Goal: Communication & Community: Ask a question

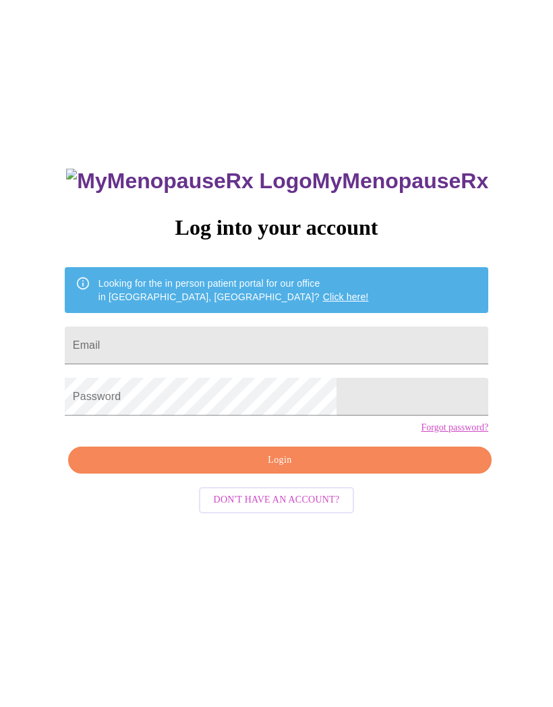
click at [169, 345] on input "Email" at bounding box center [277, 345] width 424 height 38
type input "[EMAIL_ADDRESS][DOMAIN_NAME]"
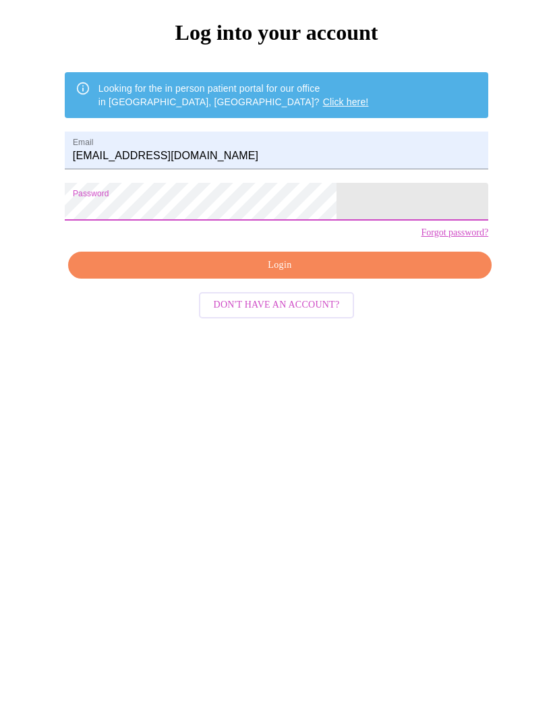
click at [212, 452] on span "Login" at bounding box center [280, 460] width 393 height 17
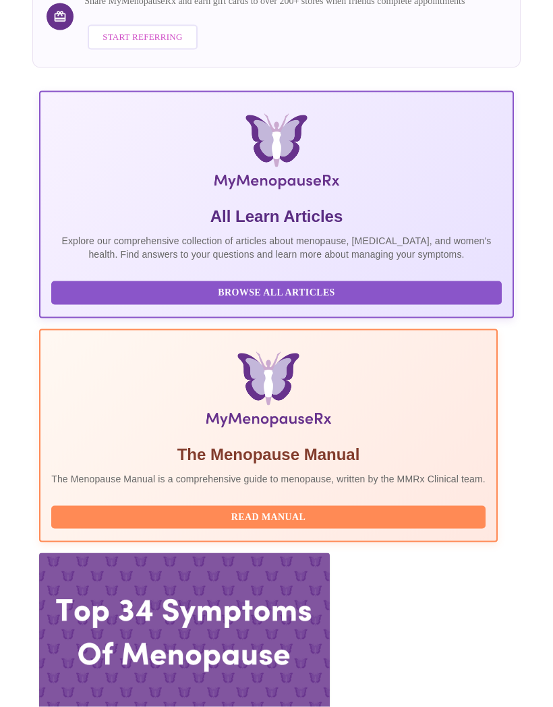
scroll to position [179, 0]
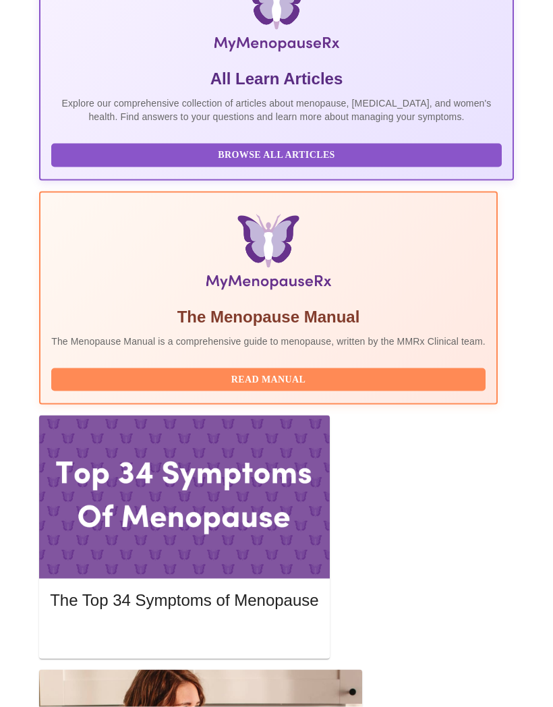
scroll to position [315, 0]
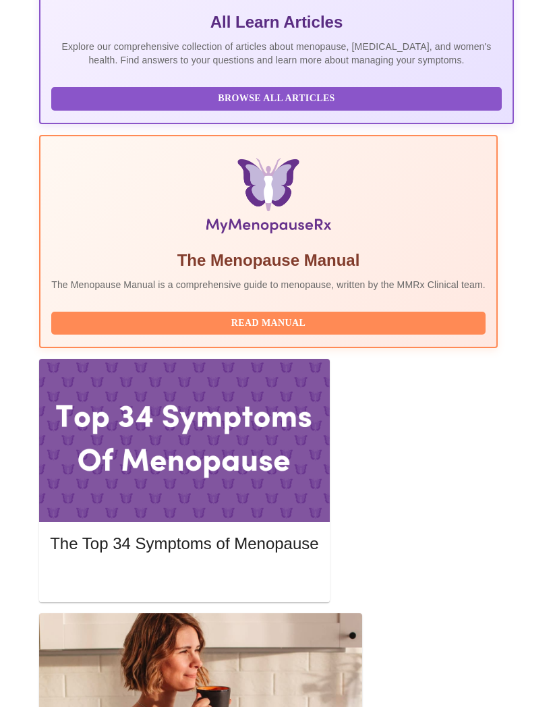
scroll to position [388, 0]
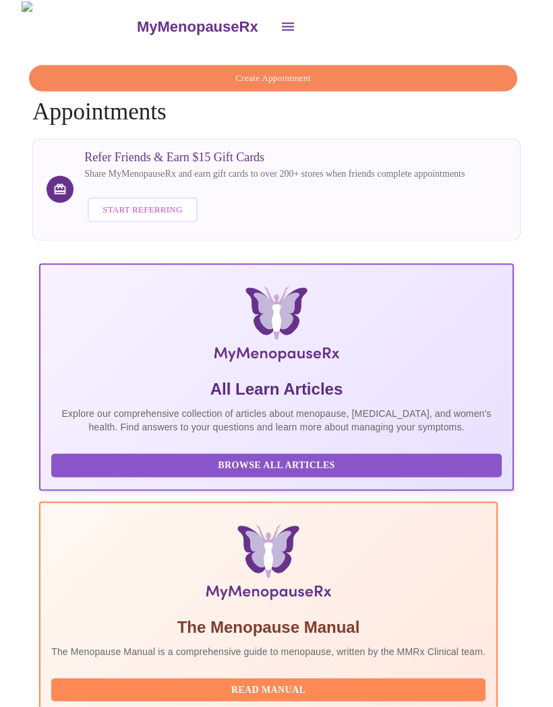
scroll to position [0, 0]
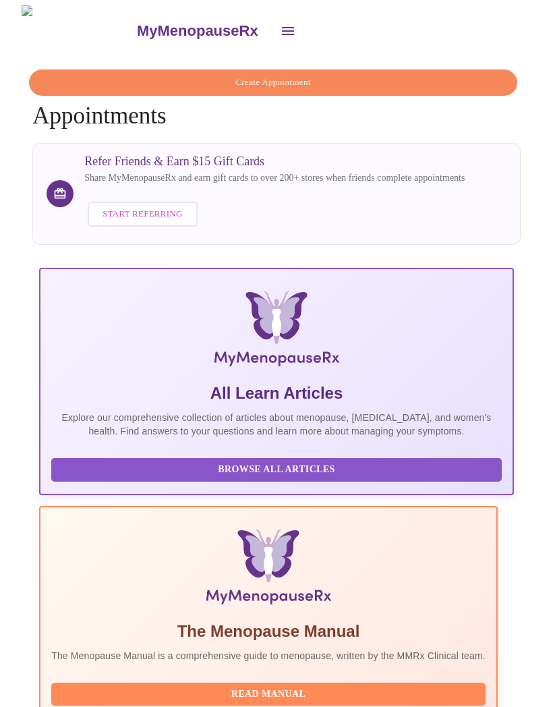
click at [272, 25] on button "open drawer" at bounding box center [288, 31] width 32 height 32
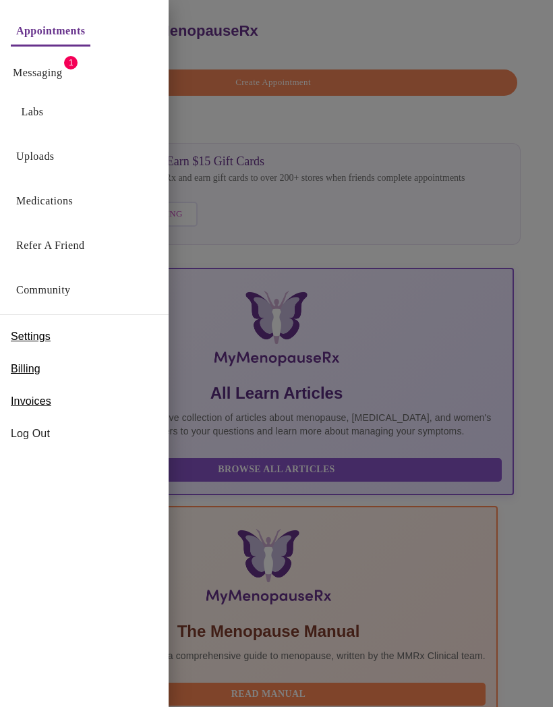
click at [33, 69] on link "Messaging" at bounding box center [37, 72] width 49 height 19
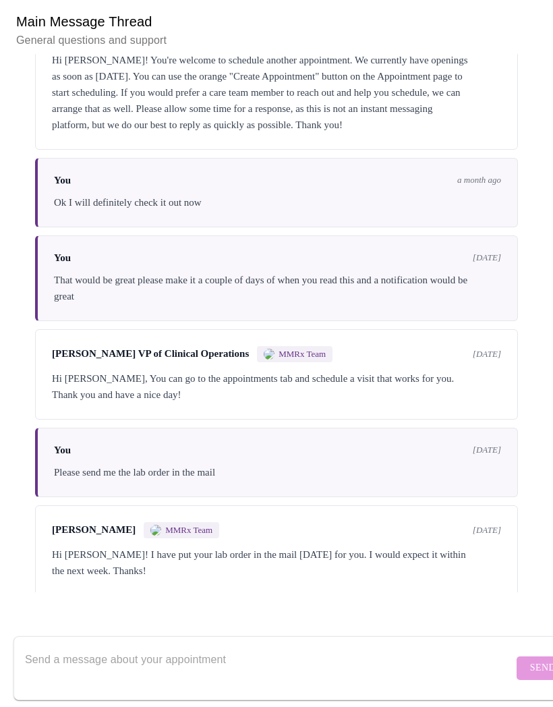
scroll to position [1071, 0]
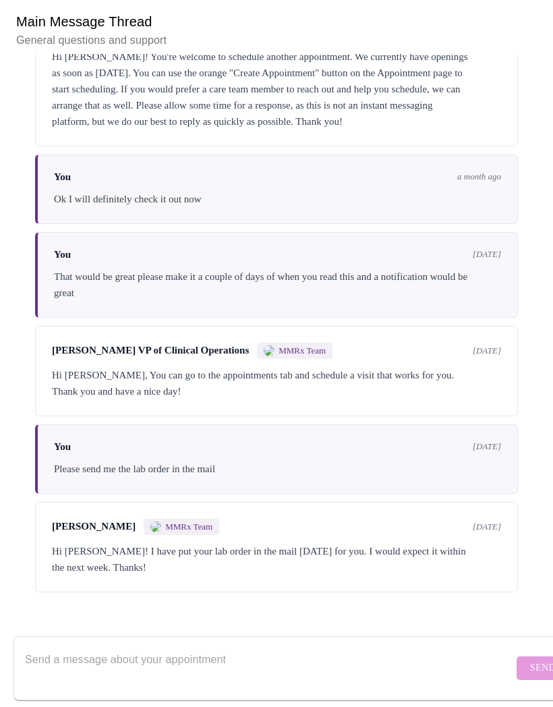
click at [76, 646] on textarea "Send a message about your appointment" at bounding box center [269, 667] width 488 height 43
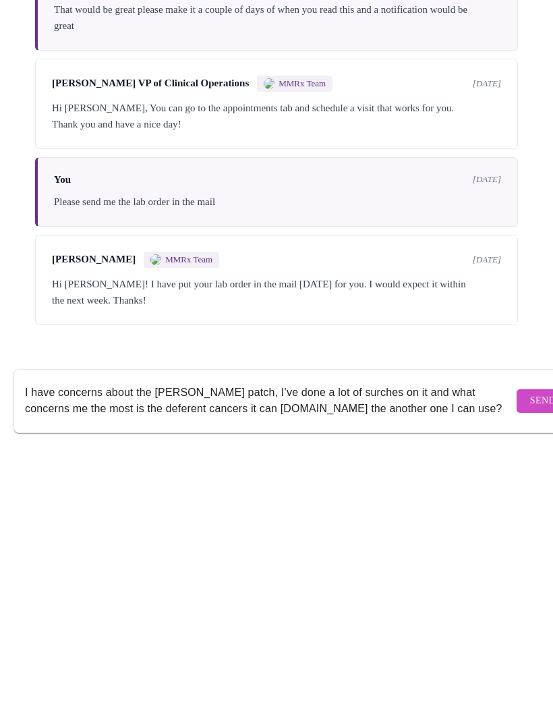
type textarea "I have concerns about the dotti patch, I’ve done a lot of surches on it and wha…"
click at [530, 660] on span "Send" at bounding box center [543, 668] width 26 height 17
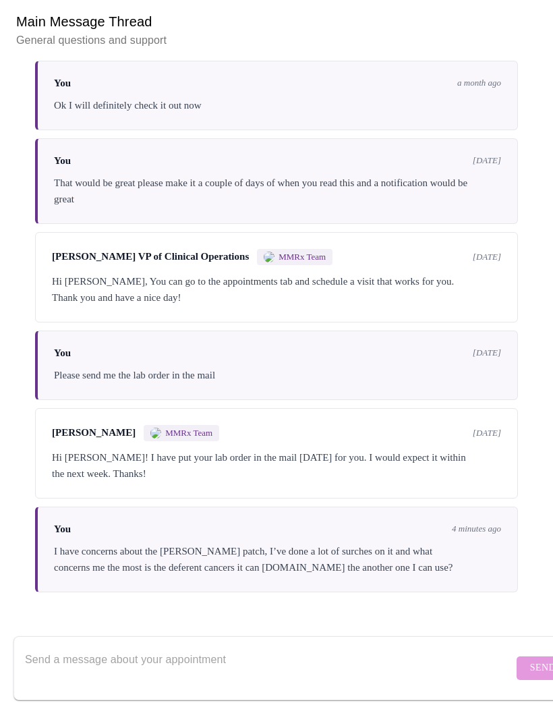
scroll to position [1168, 0]
click at [99, 647] on textarea "Send a message about your appointment" at bounding box center [269, 667] width 488 height 43
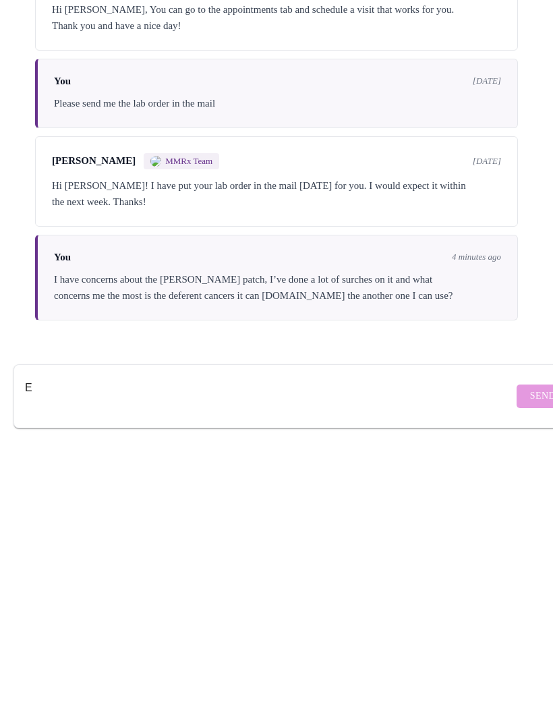
scroll to position [173, 0]
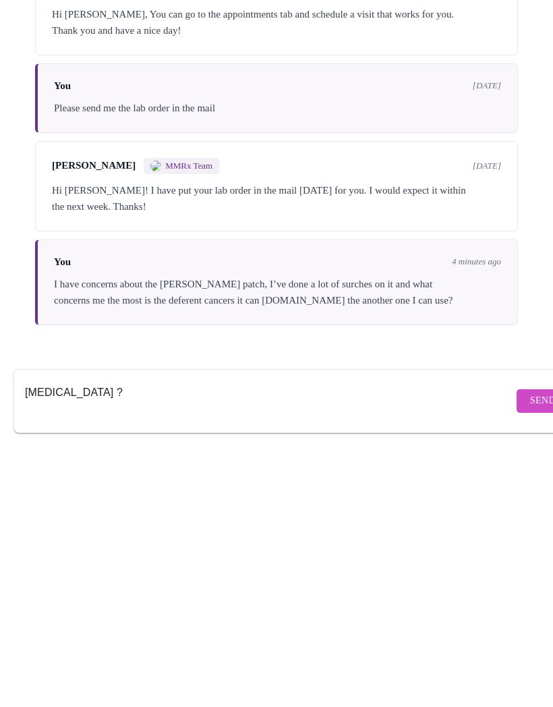
type textarea "Estrogen patch ?"
click at [530, 660] on span "Send" at bounding box center [543, 668] width 26 height 17
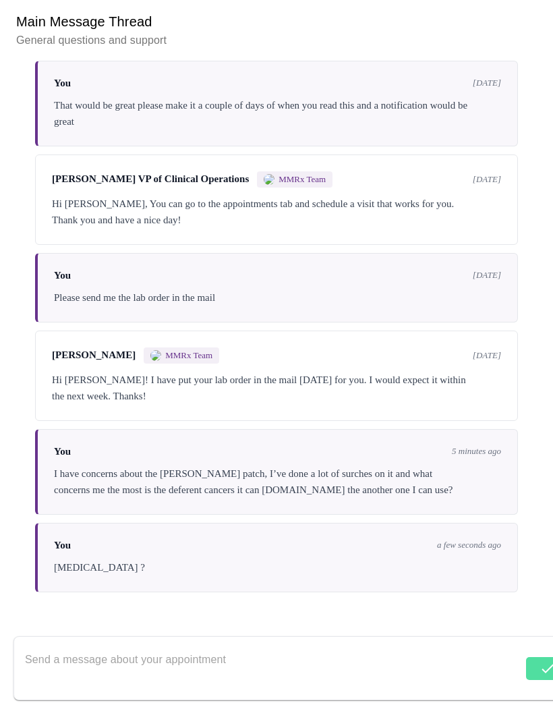
scroll to position [1249, 0]
click at [120, 649] on textarea "Send a message about your appointment" at bounding box center [269, 667] width 488 height 43
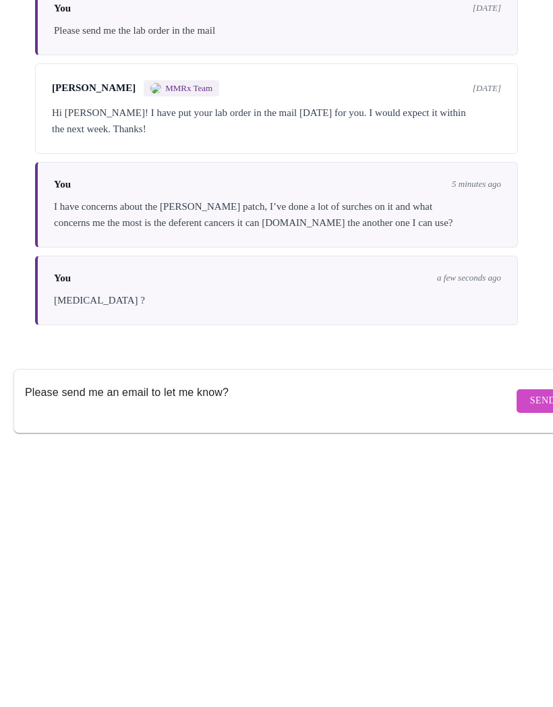
type textarea "Please send me an email to let me know?"
click at [530, 660] on span "Send" at bounding box center [543, 668] width 26 height 17
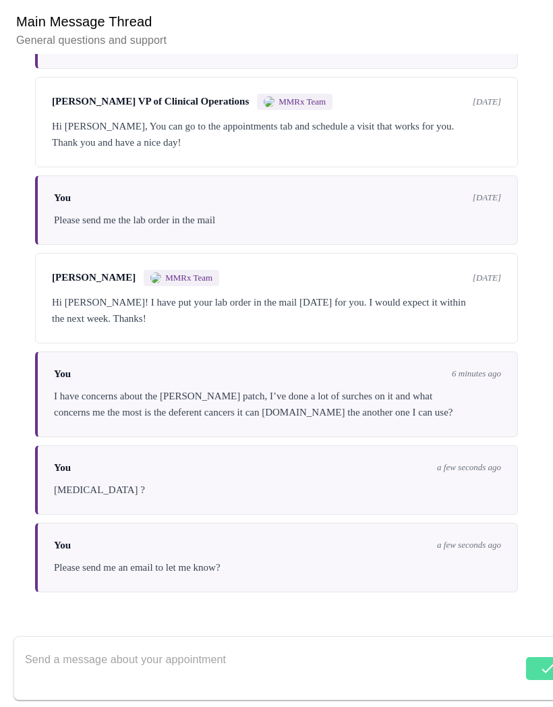
scroll to position [1330, 0]
